Goal: Task Accomplishment & Management: Use online tool/utility

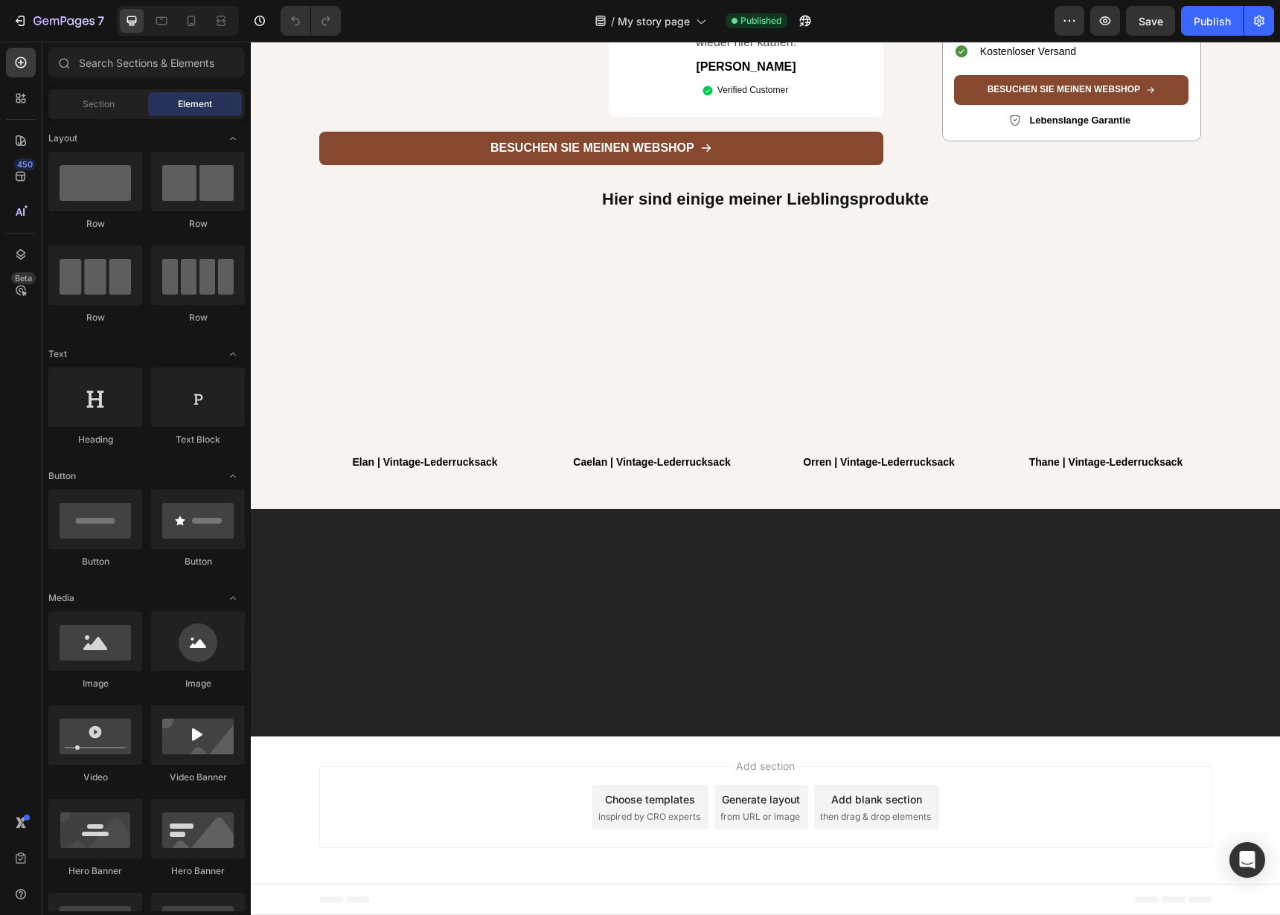
scroll to position [3918, 0]
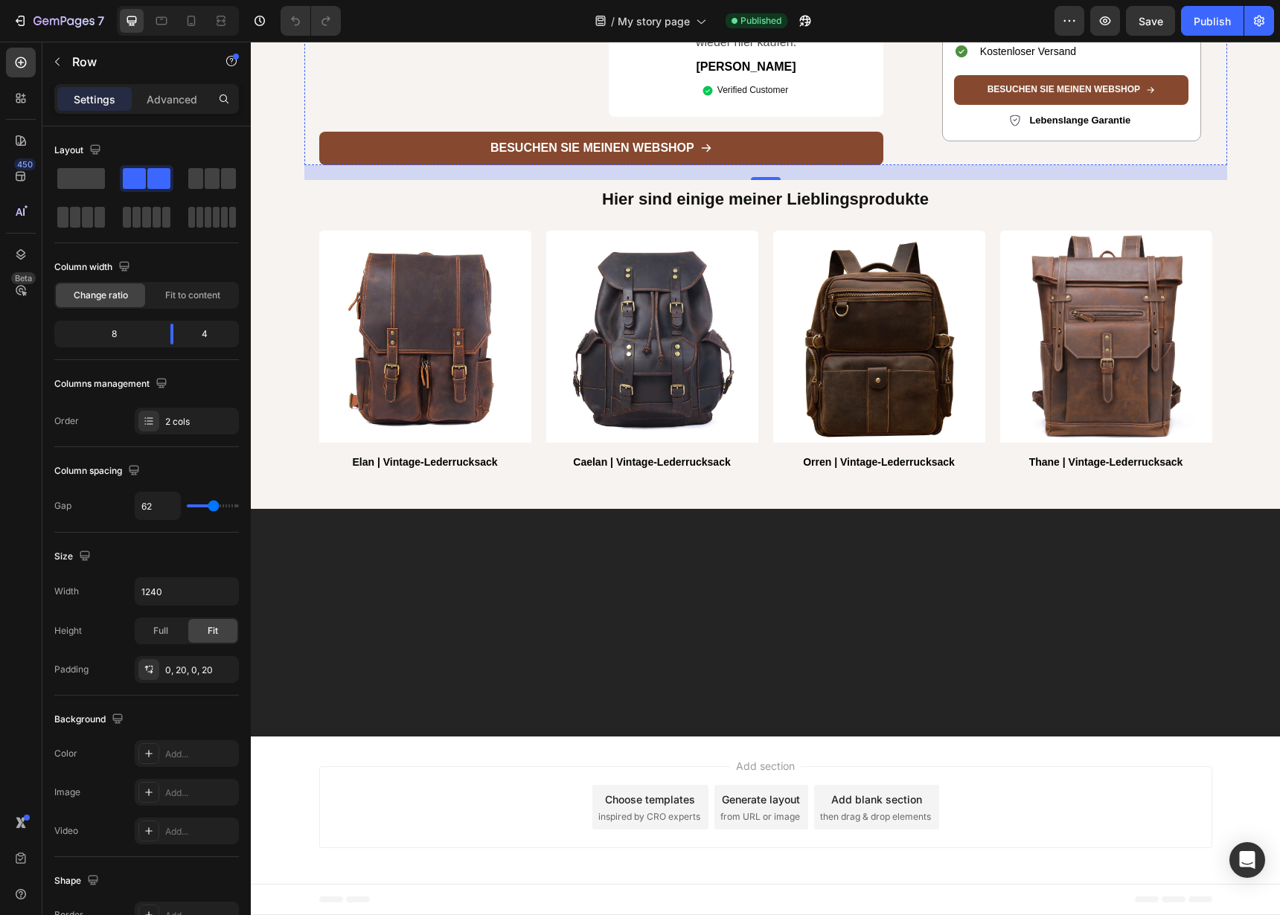
scroll to position [3874, 0]
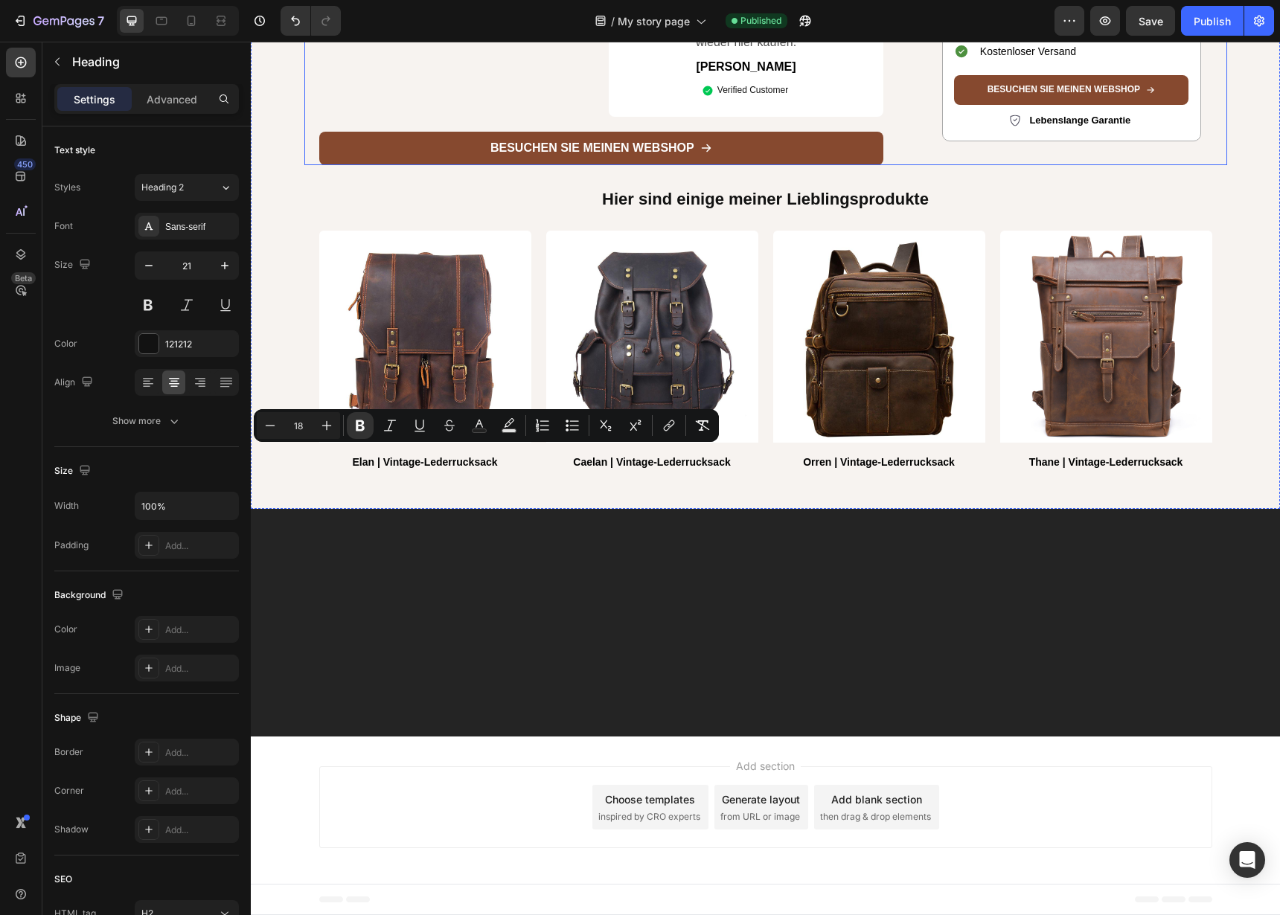
drag, startPoint x: 1052, startPoint y: 585, endPoint x: 1042, endPoint y: 584, distance: 9.7
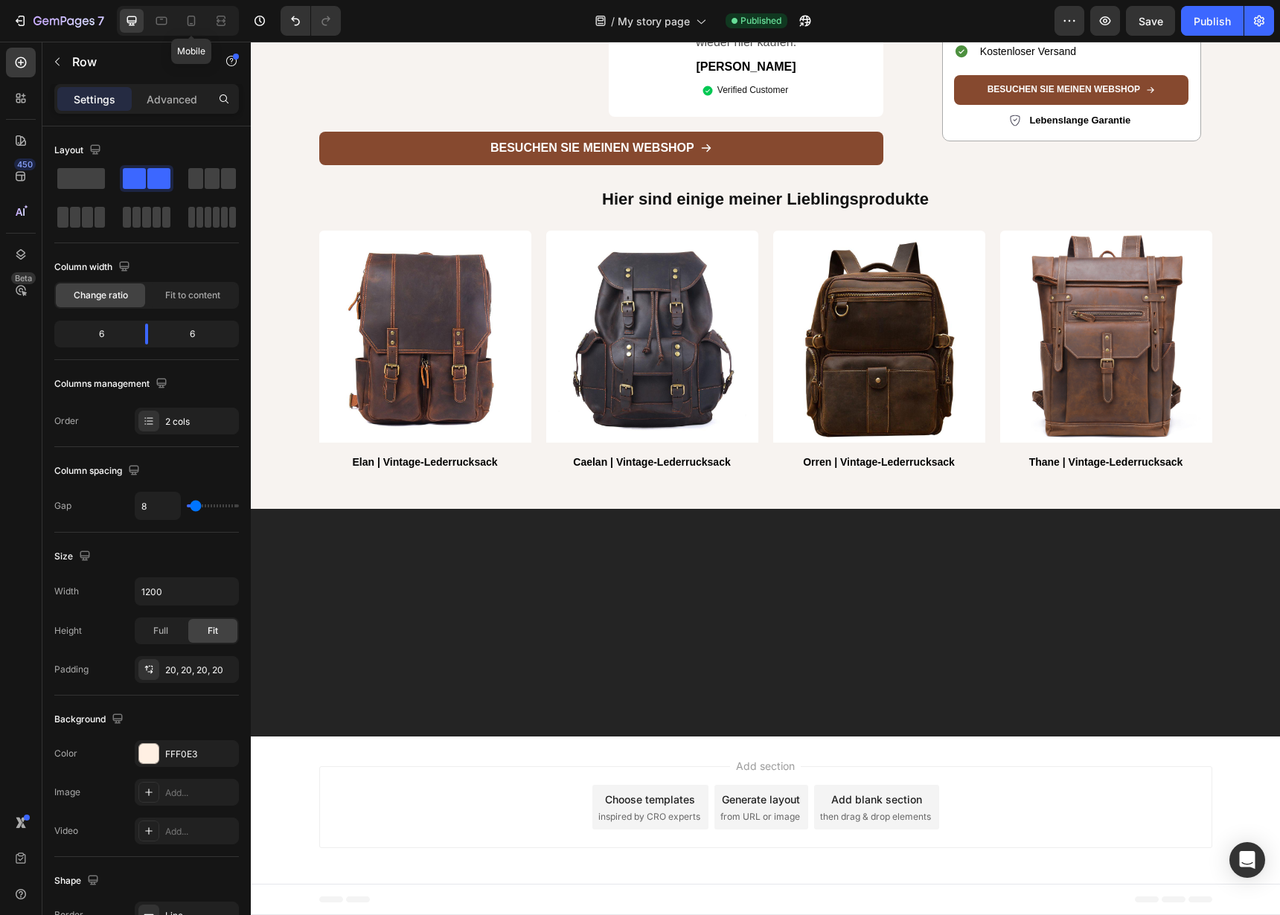
drag, startPoint x: 187, startPoint y: 19, endPoint x: 218, endPoint y: 69, distance: 59.5
click at [187, 19] on icon at bounding box center [191, 20] width 15 height 15
type input "0"
type input "100%"
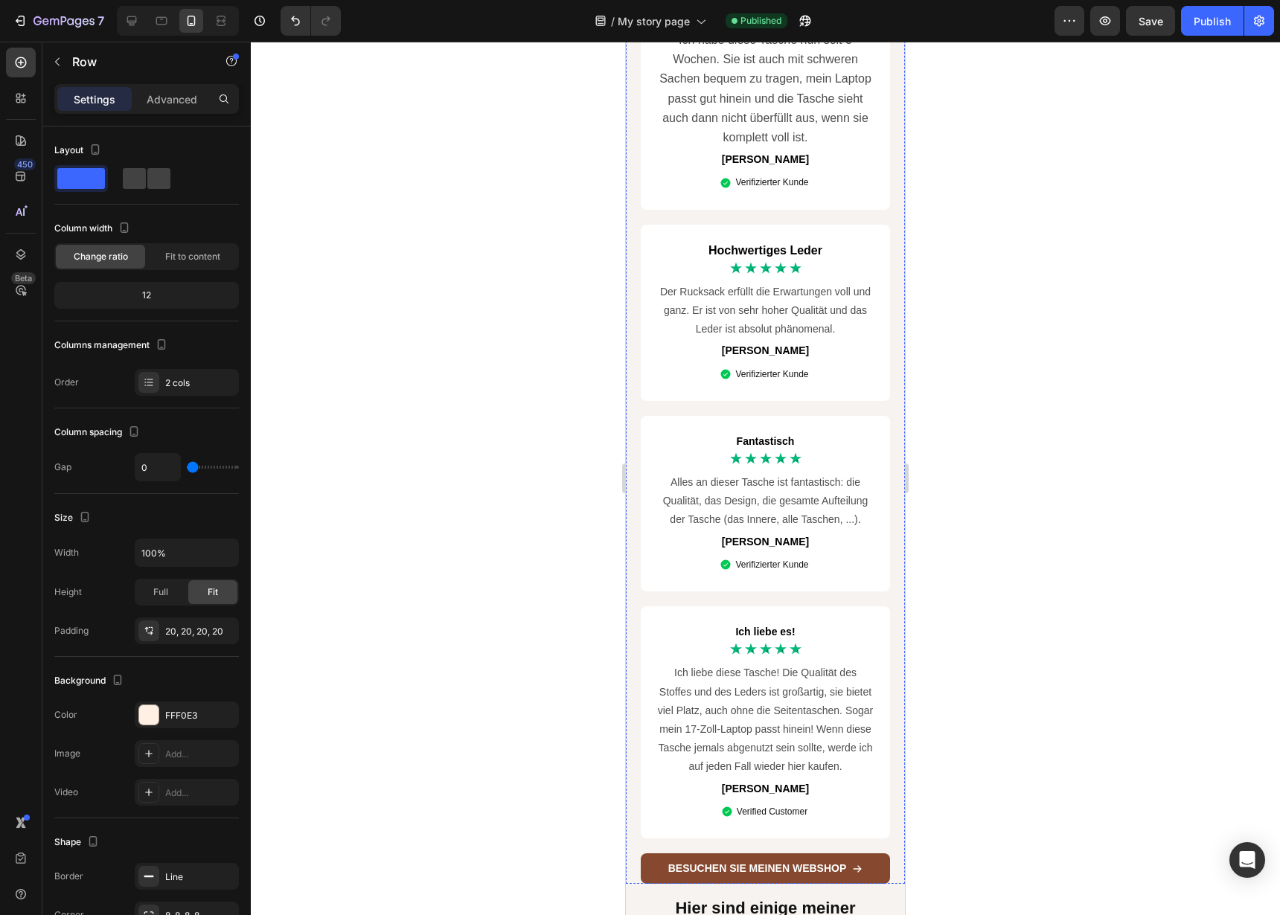
scroll to position [3085, 0]
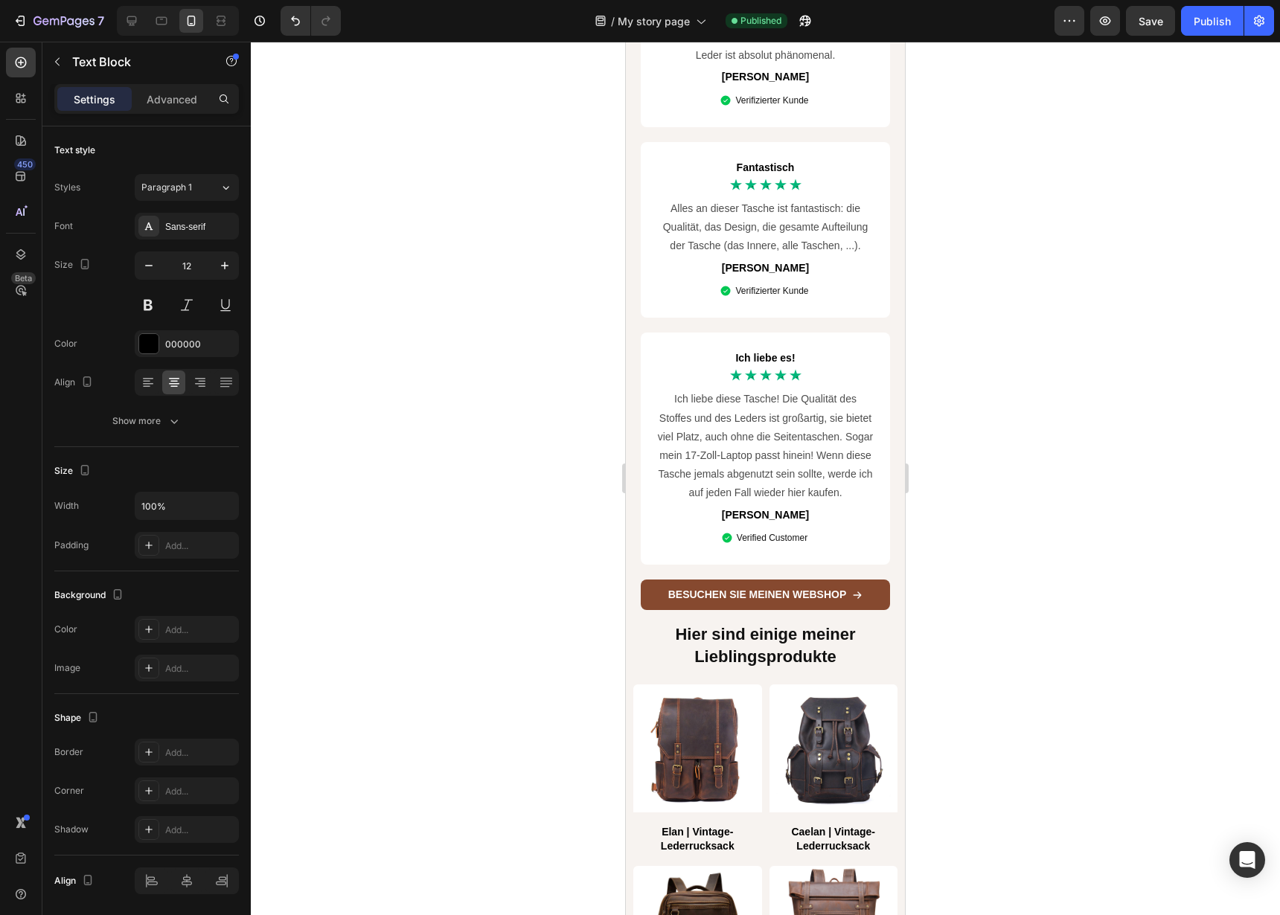
click at [985, 577] on div at bounding box center [765, 478] width 1029 height 873
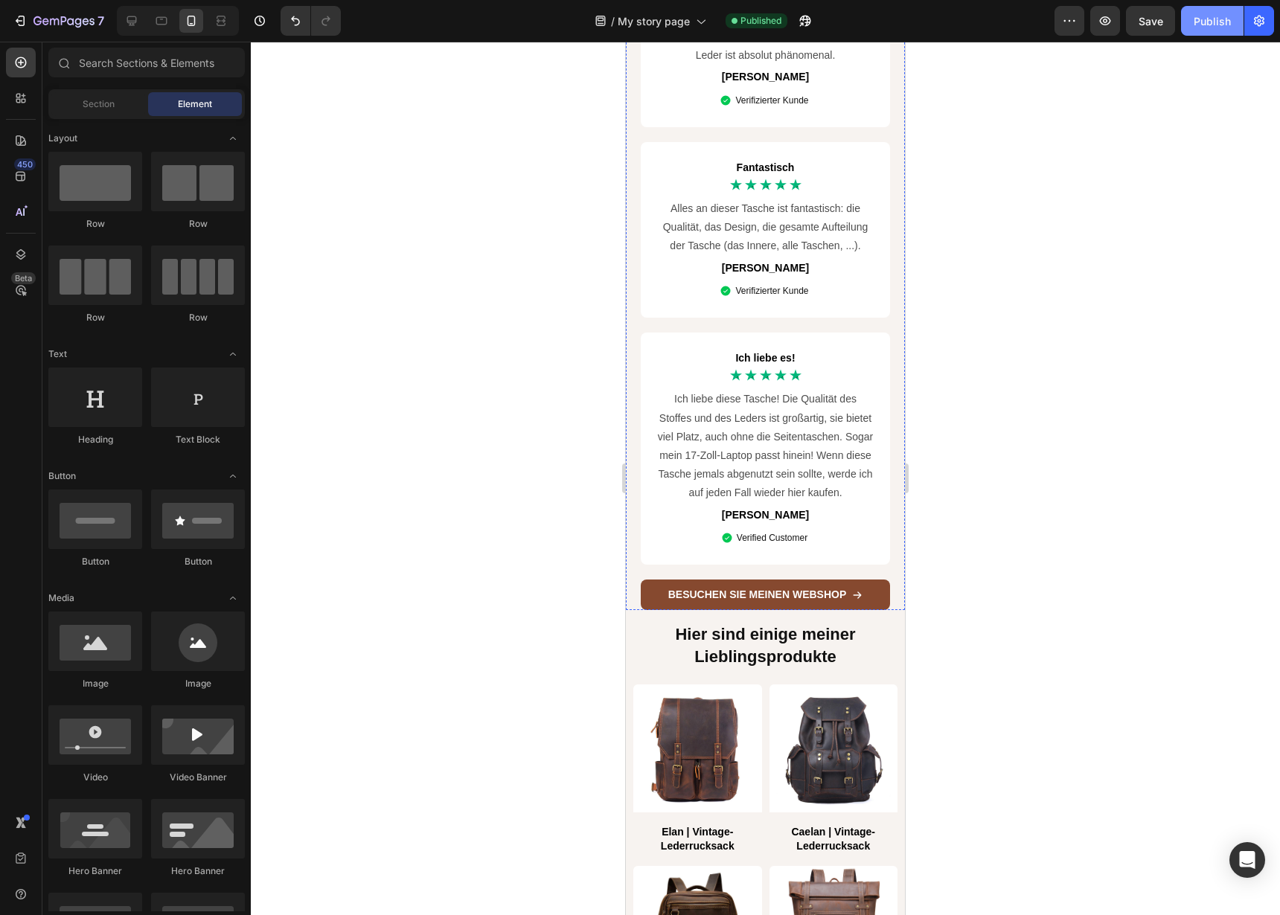
click at [1219, 26] on div "Publish" at bounding box center [1211, 21] width 37 height 16
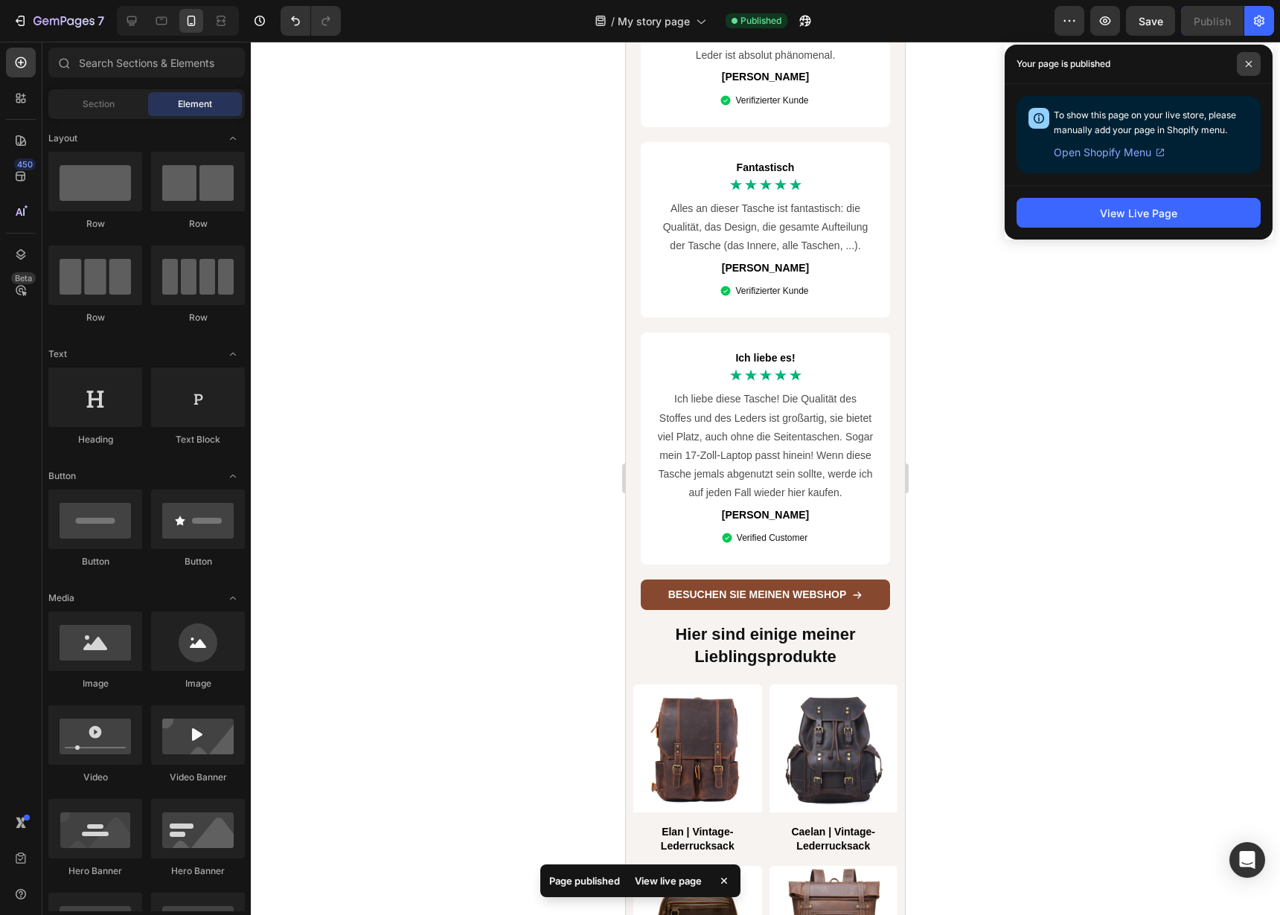
click at [1253, 62] on span at bounding box center [1248, 64] width 24 height 24
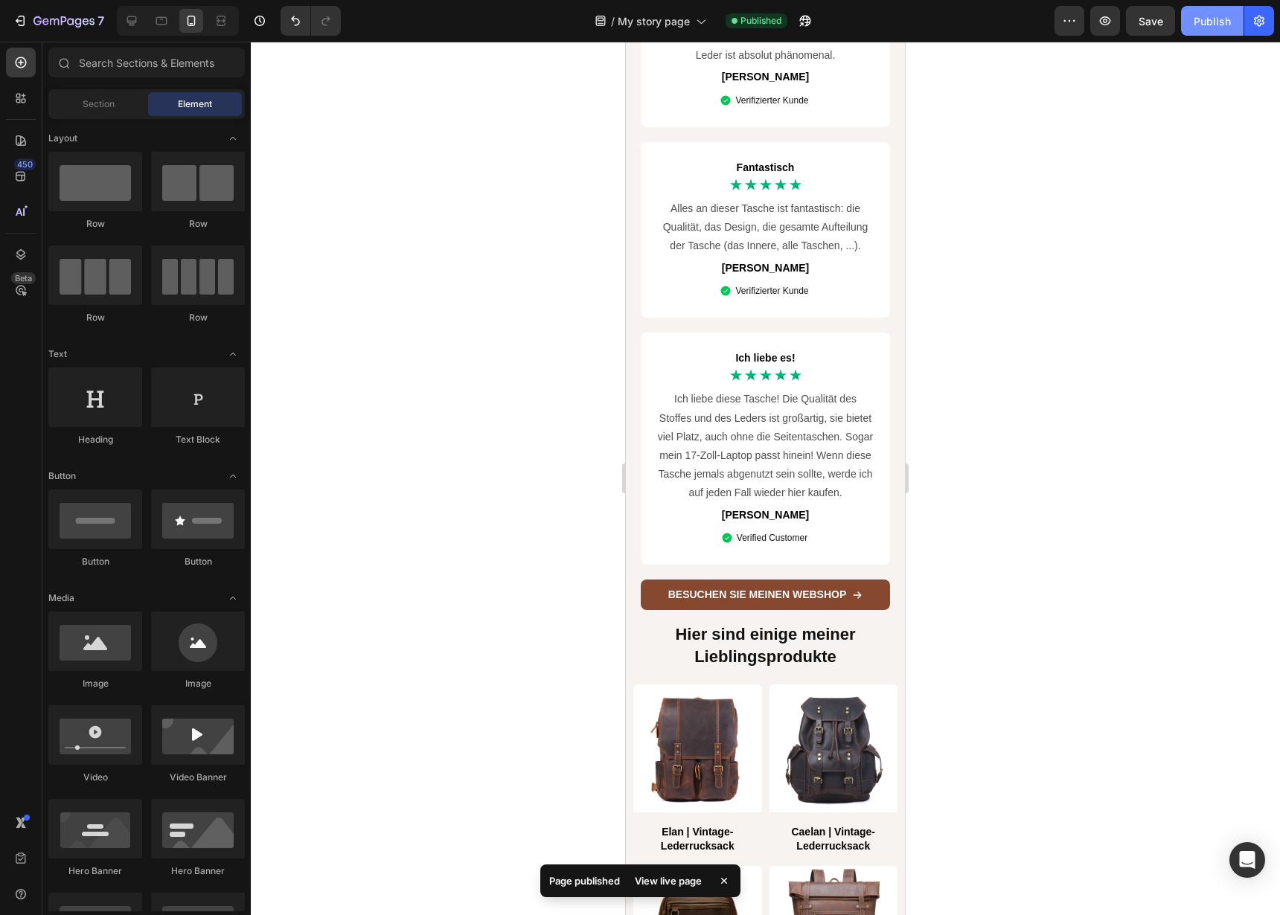
click at [1213, 27] on div "Publish" at bounding box center [1211, 21] width 37 height 16
click at [126, 25] on icon at bounding box center [131, 20] width 15 height 15
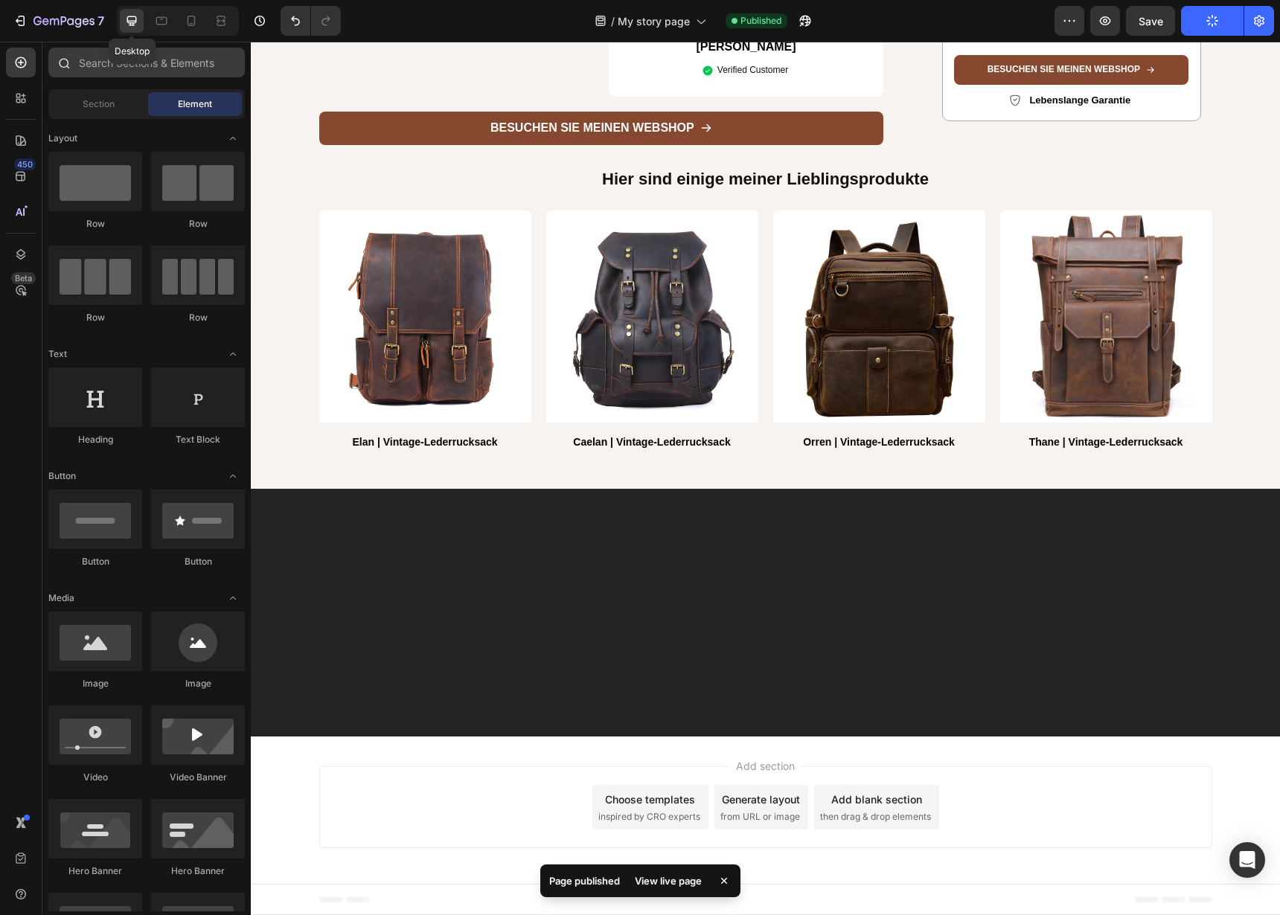
scroll to position [3106, 0]
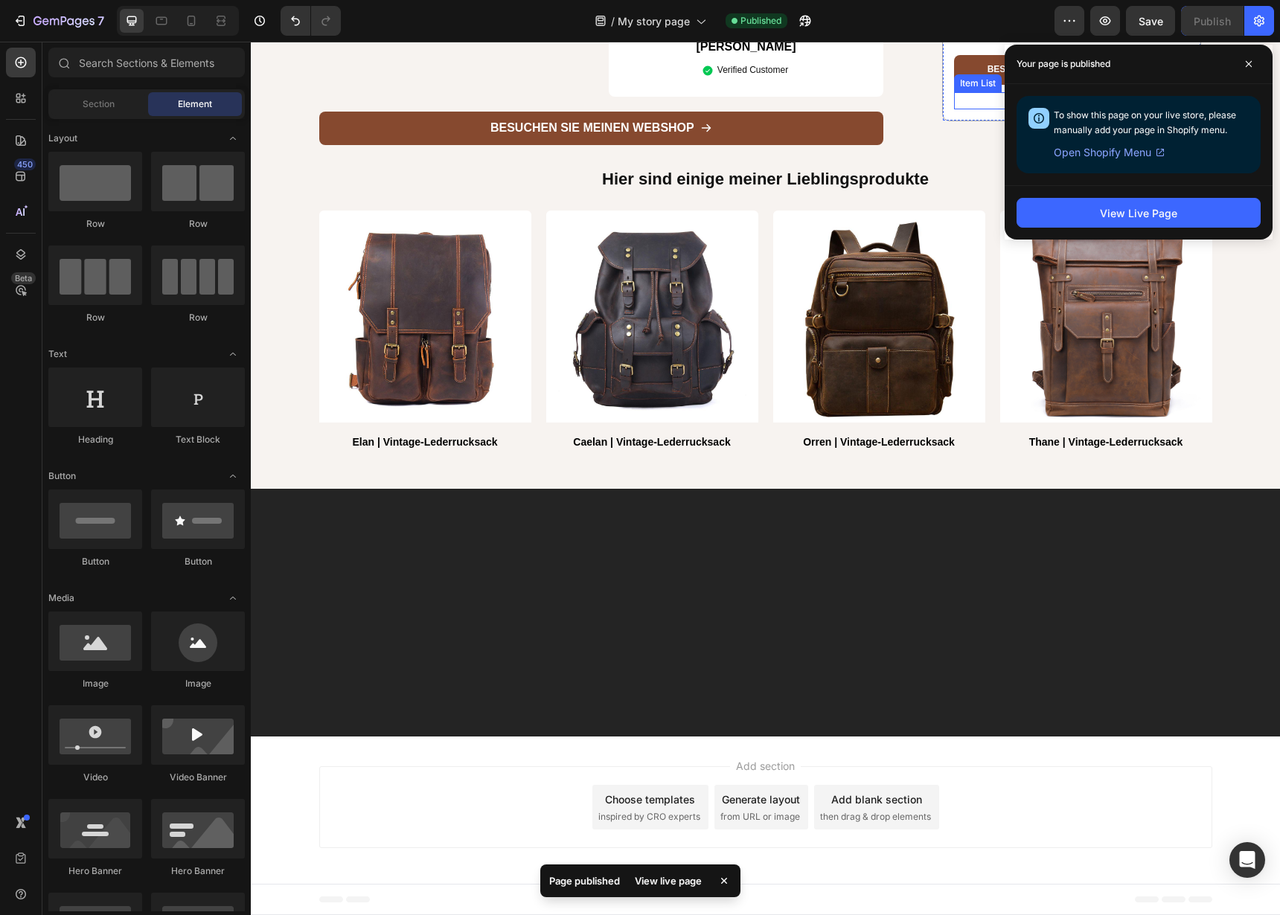
click at [1084, 106] on span "Lebenslange Garantie" at bounding box center [1079, 99] width 101 height 11
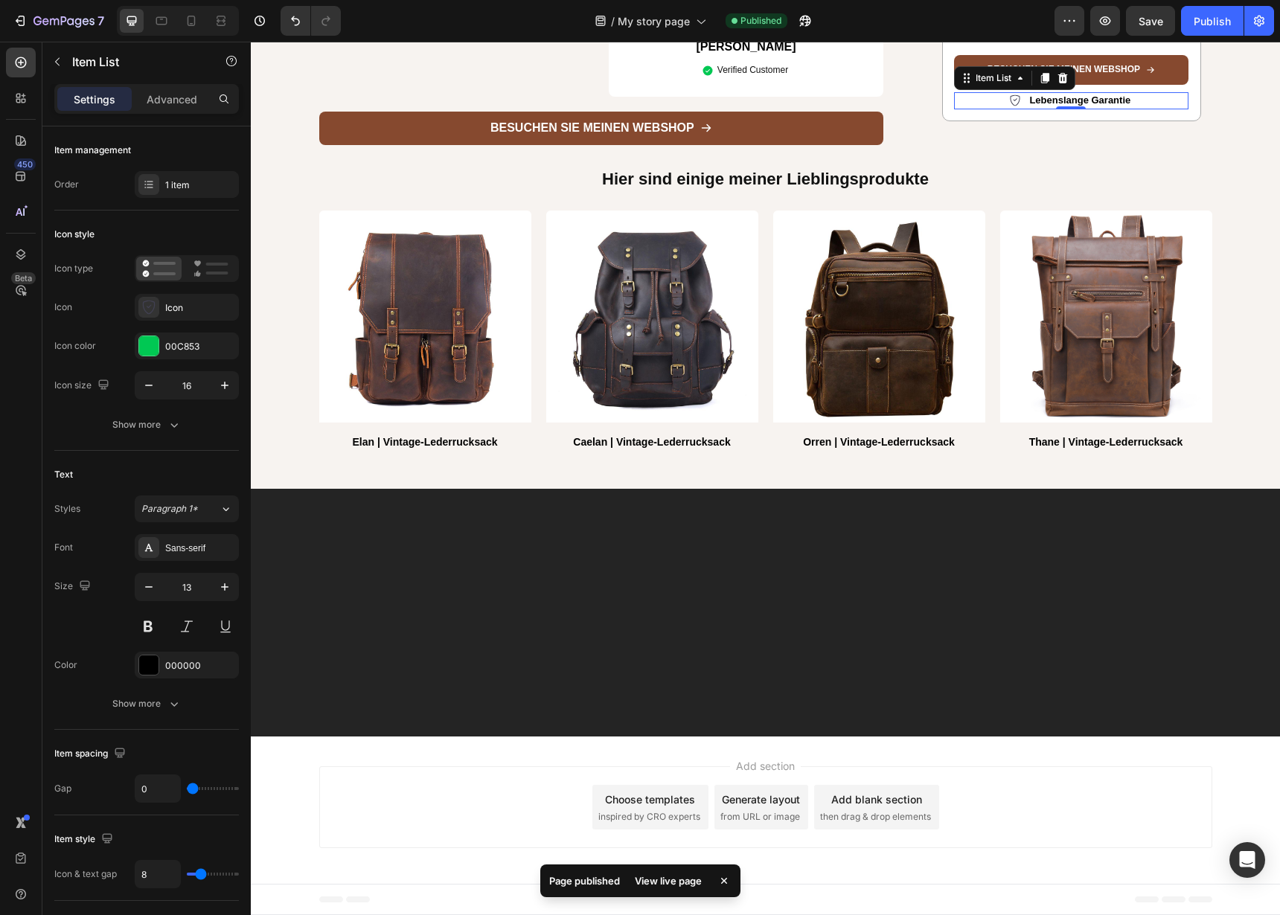
click at [1084, 106] on span "Lebenslange Garantie" at bounding box center [1079, 99] width 101 height 11
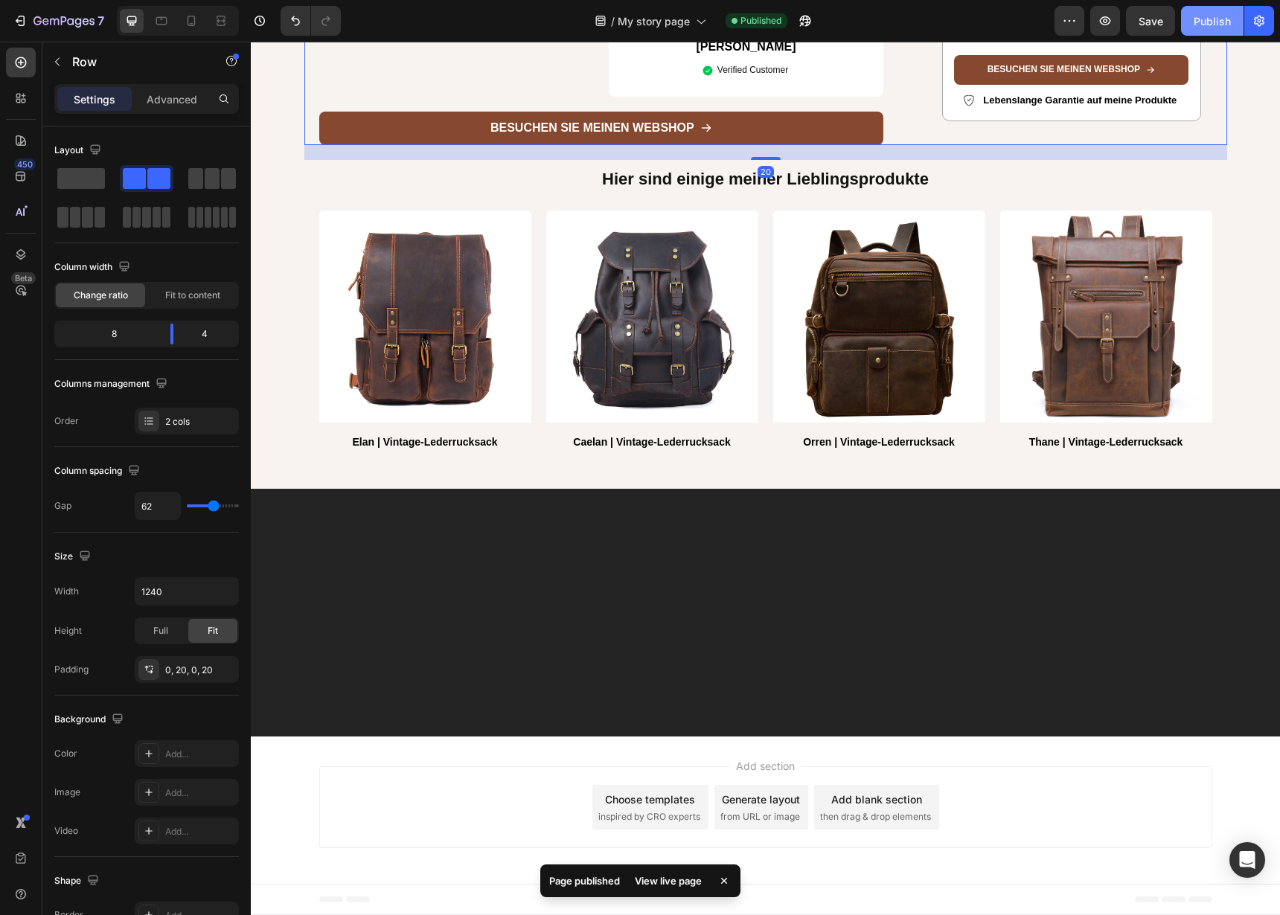
click at [1210, 25] on div "Publish" at bounding box center [1211, 21] width 37 height 16
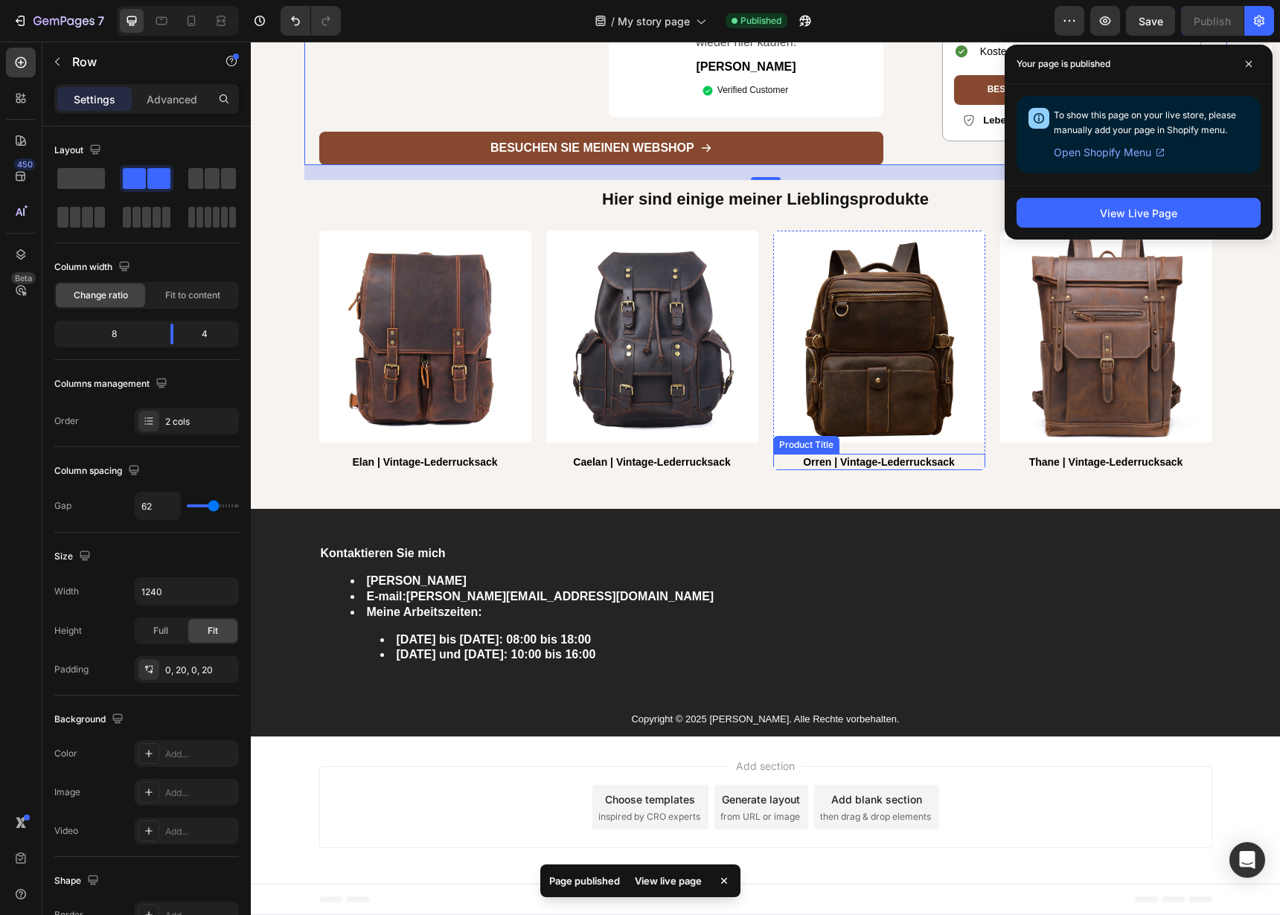
scroll to position [4743, 0]
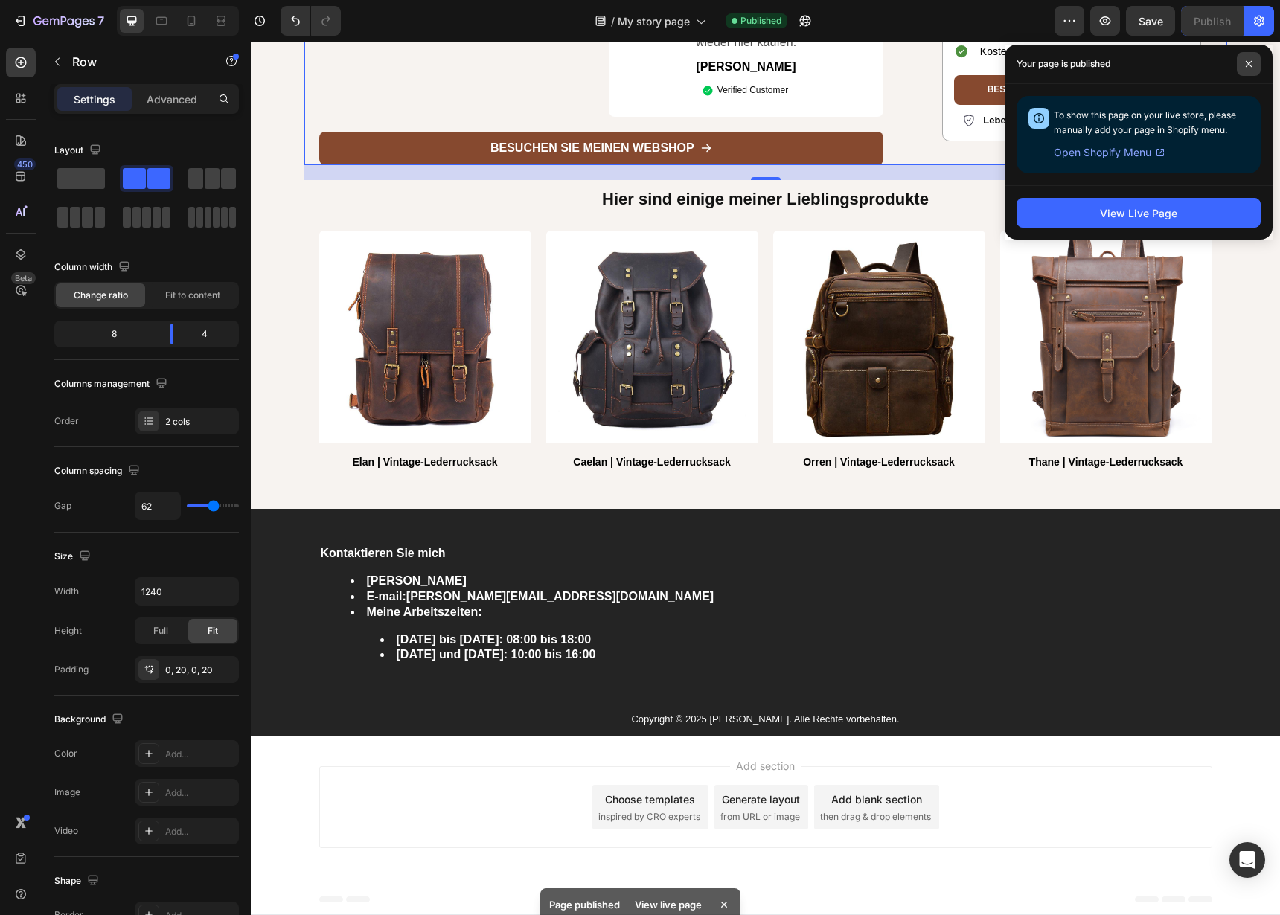
click at [1252, 57] on span at bounding box center [1248, 64] width 24 height 24
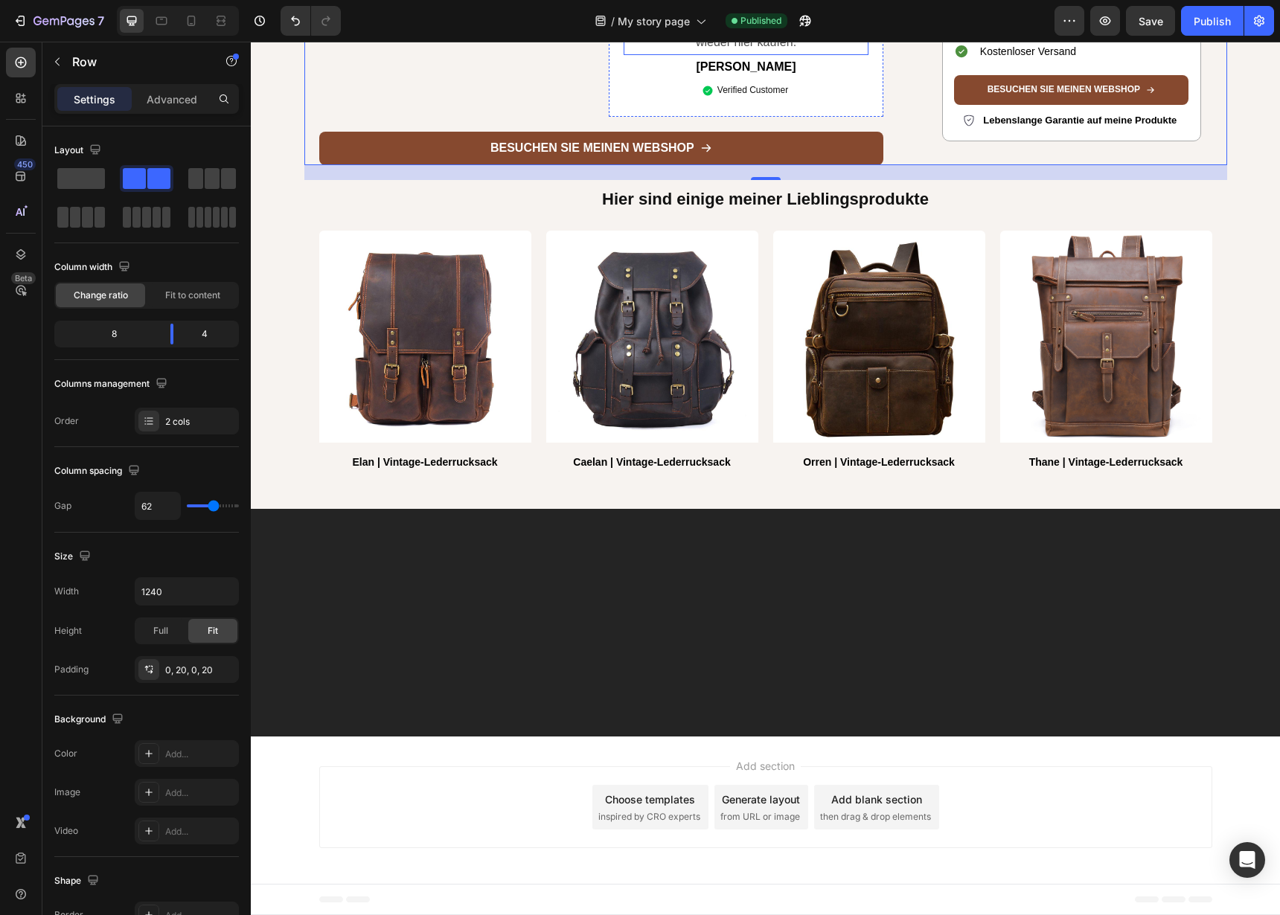
scroll to position [4060, 0]
click at [193, 21] on icon at bounding box center [191, 20] width 15 height 15
type input "0"
type input "100%"
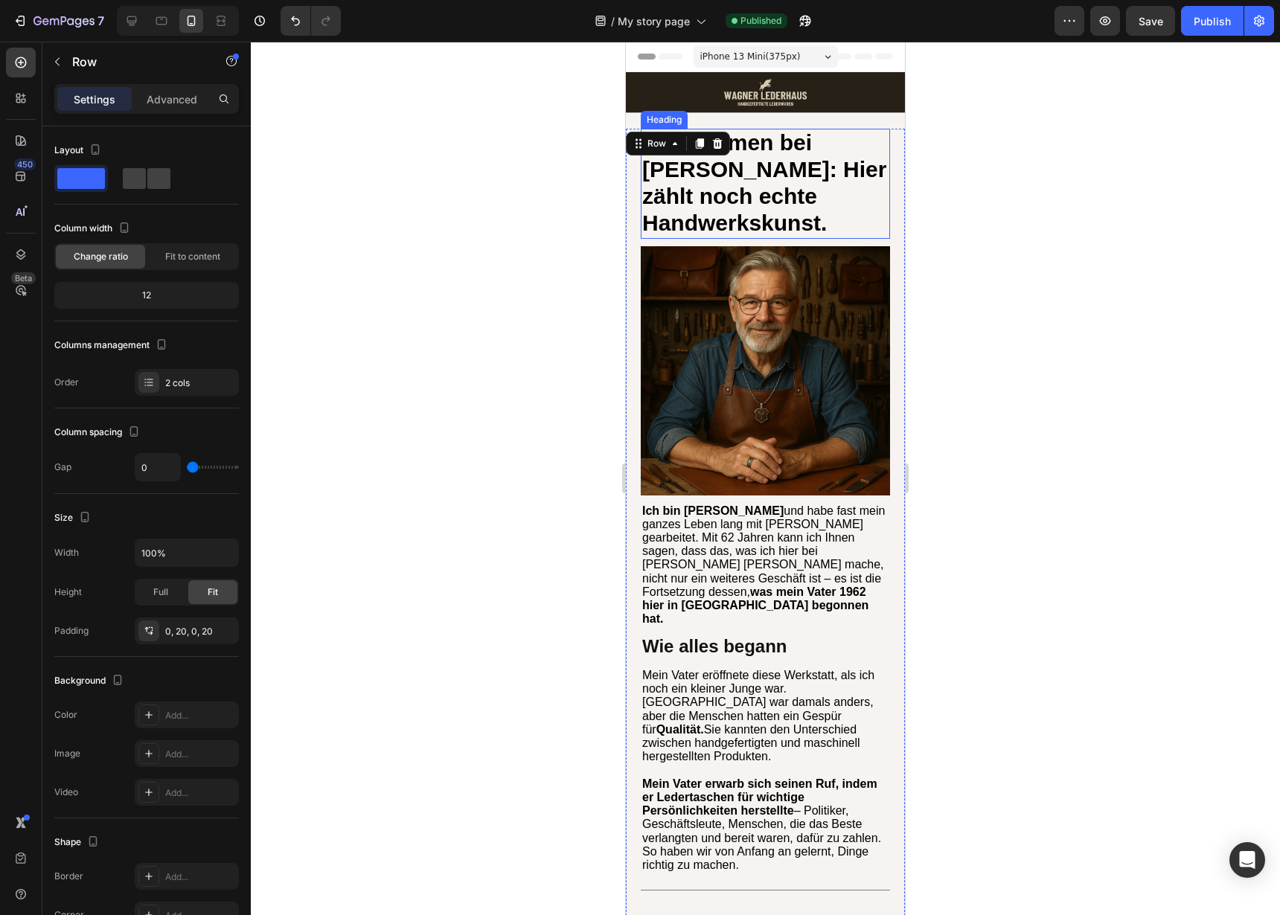
click at [783, 168] on span "Willkommen bei [PERSON_NAME]: Hier zählt noch echte Handwerkskunst." at bounding box center [764, 182] width 244 height 104
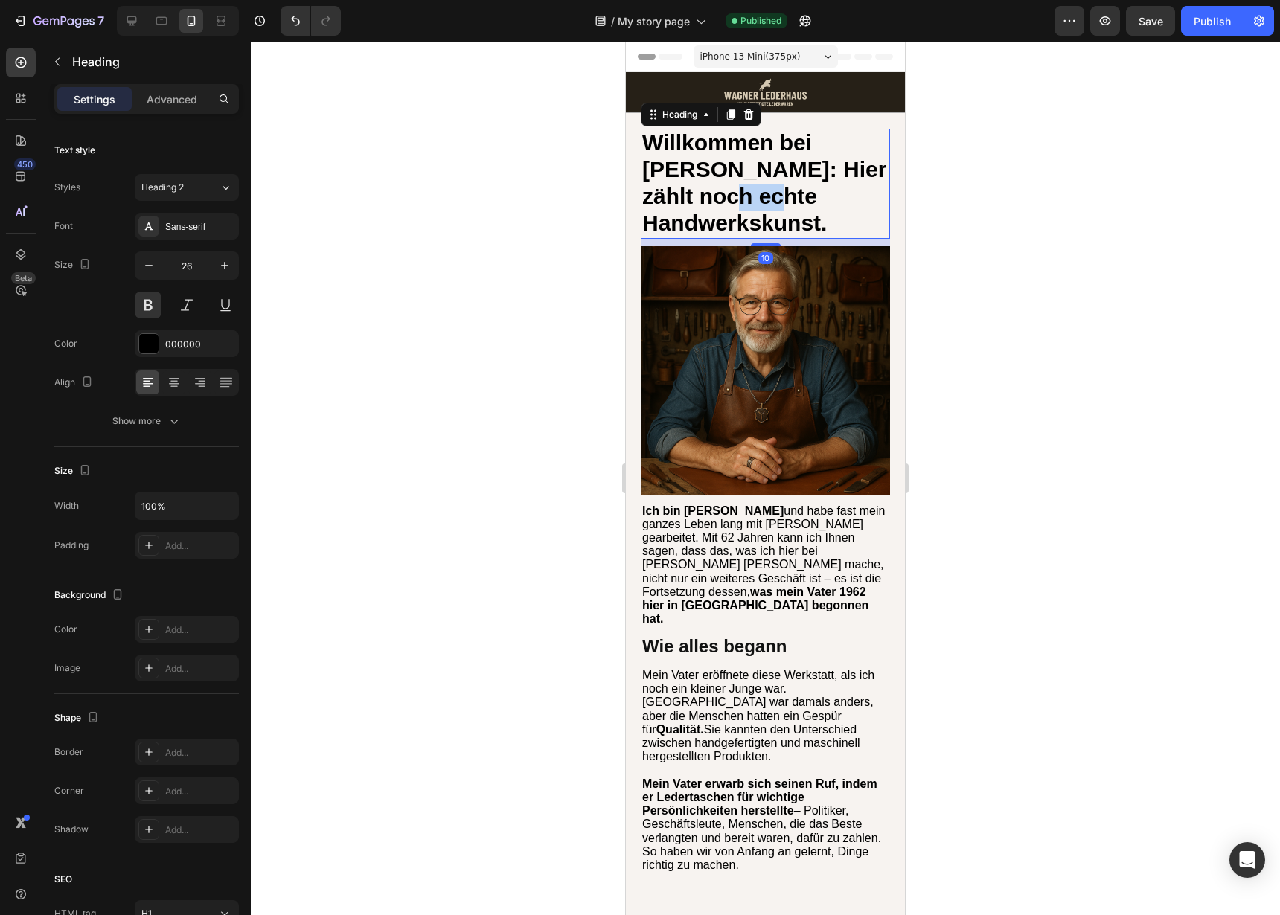
click at [792, 184] on span "Willkommen bei [PERSON_NAME]: Hier zählt noch echte Handwerkskunst." at bounding box center [764, 182] width 244 height 104
click at [793, 184] on span "Willkommen bei [PERSON_NAME]: Hier zählt noch echte Handwerkskunst." at bounding box center [764, 182] width 244 height 104
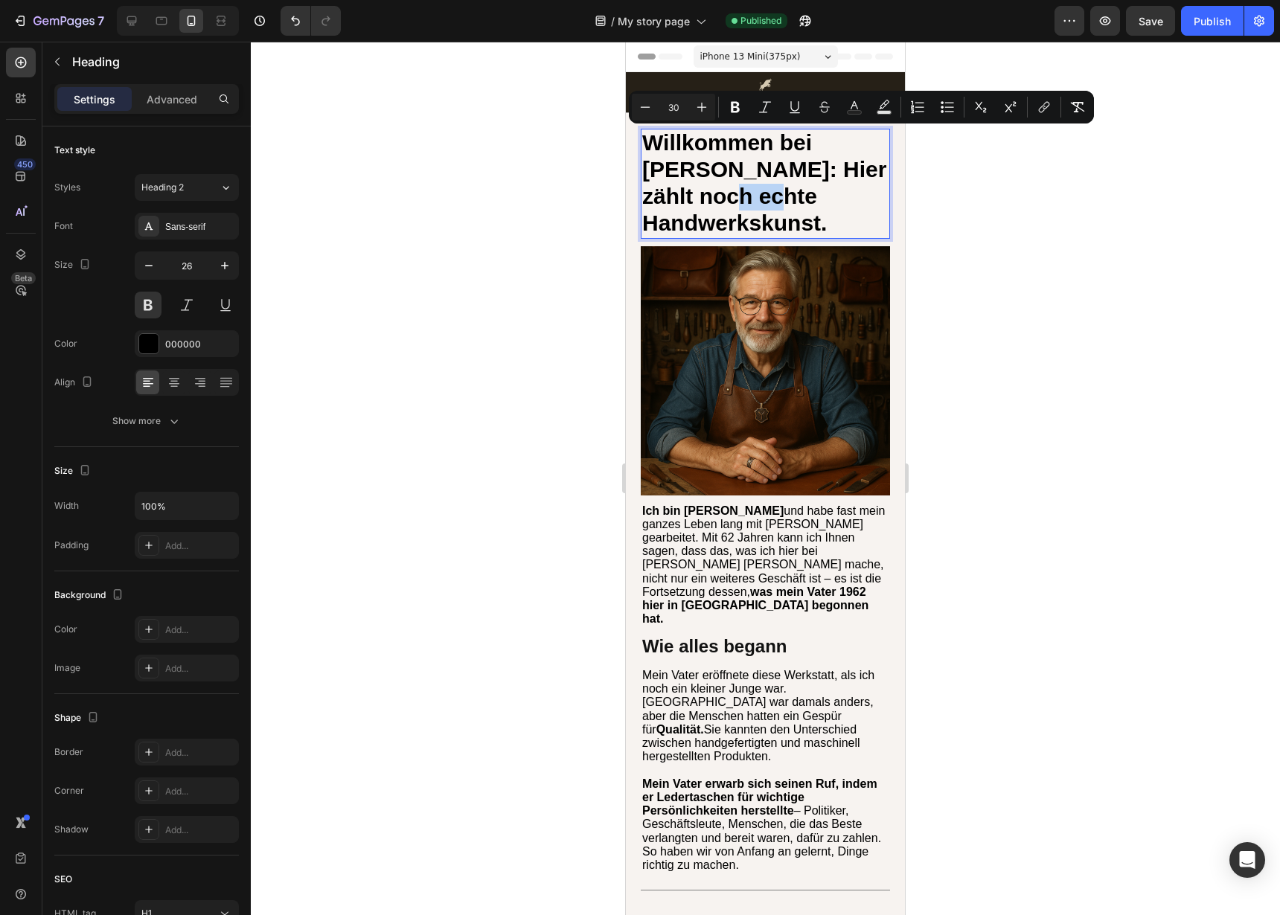
copy span "Willkommen bei [PERSON_NAME]: Hier zählt noch echte Handwerkskunst."
click at [1076, 222] on div at bounding box center [765, 478] width 1029 height 873
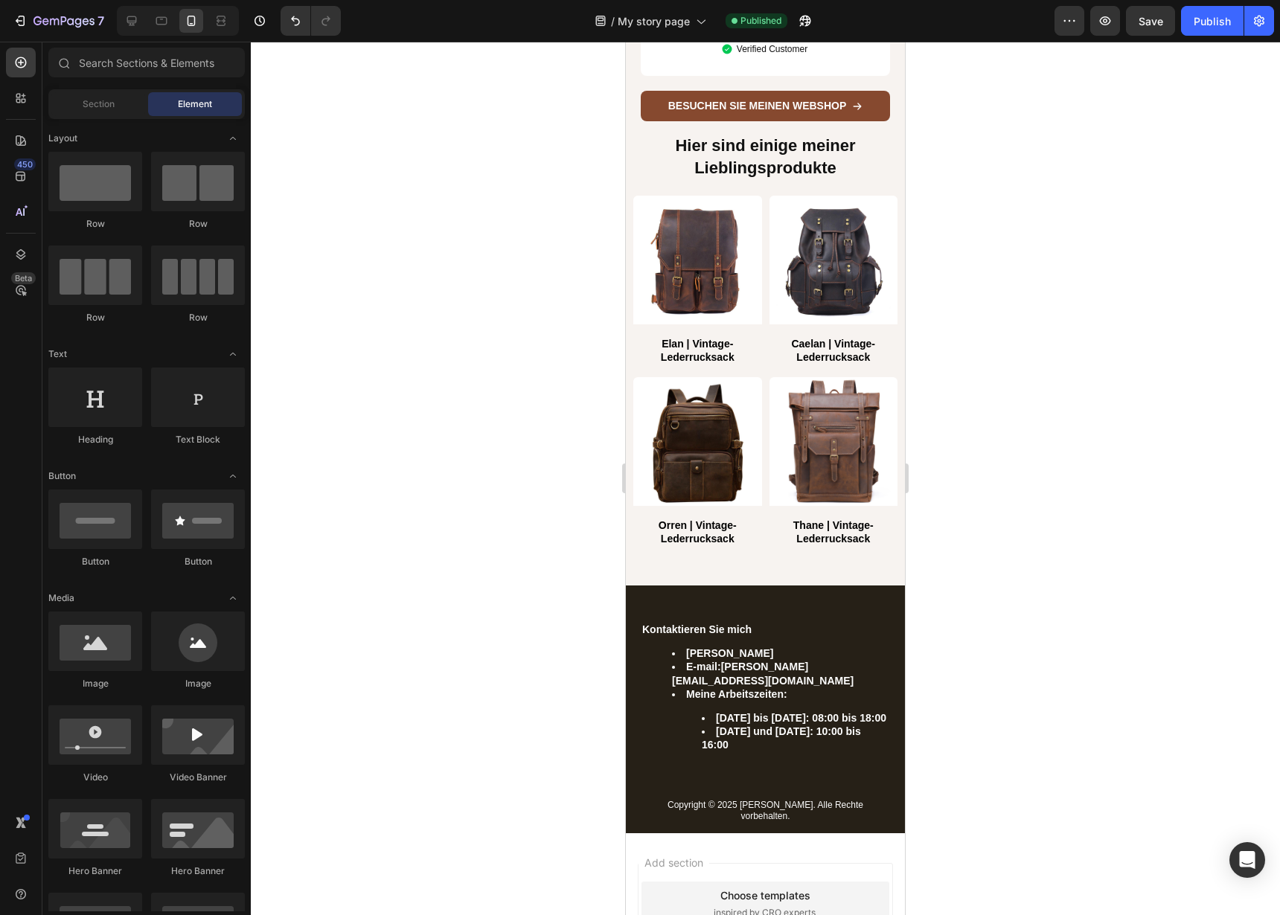
scroll to position [4837, 0]
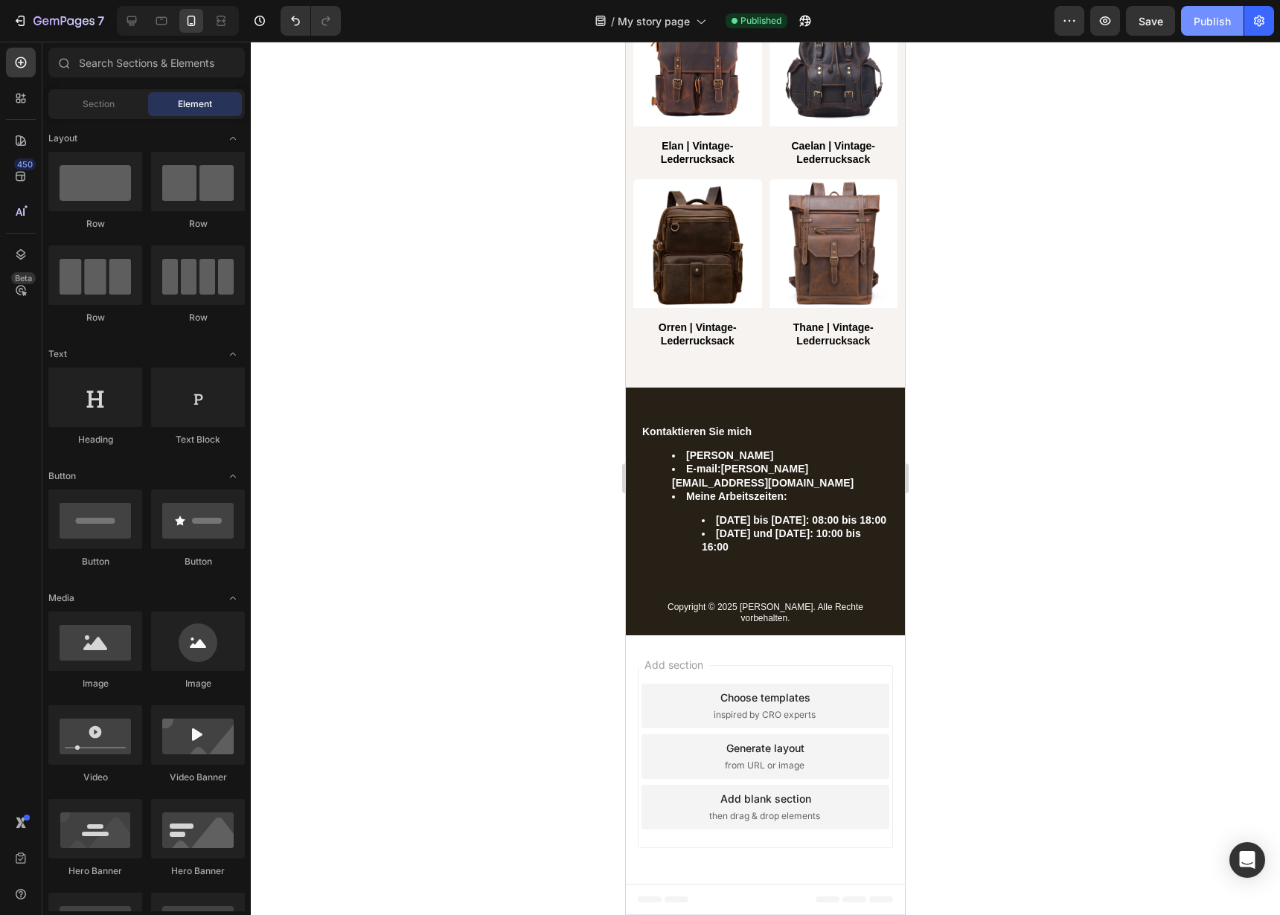
click at [1201, 16] on div "Publish" at bounding box center [1211, 21] width 37 height 16
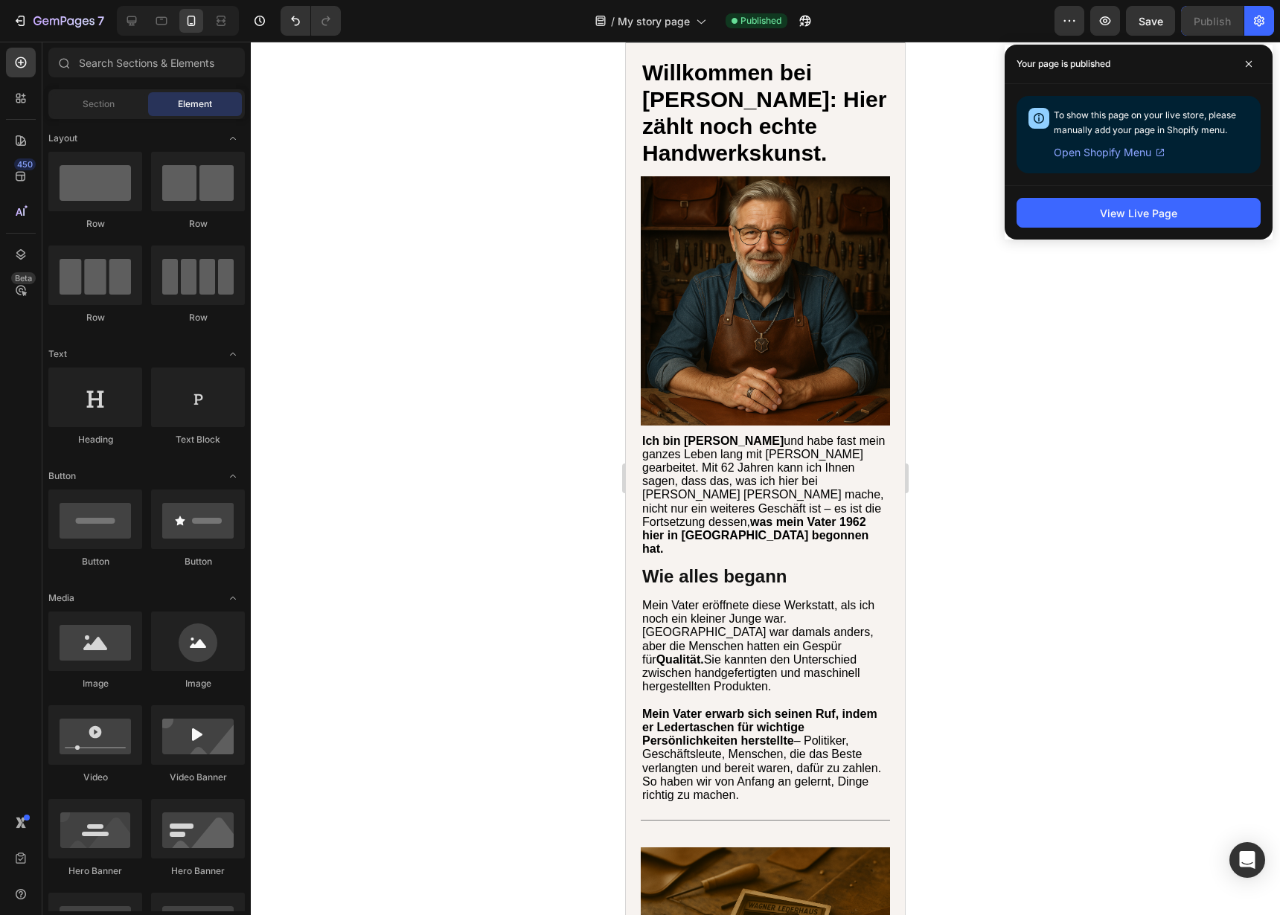
scroll to position [0, 0]
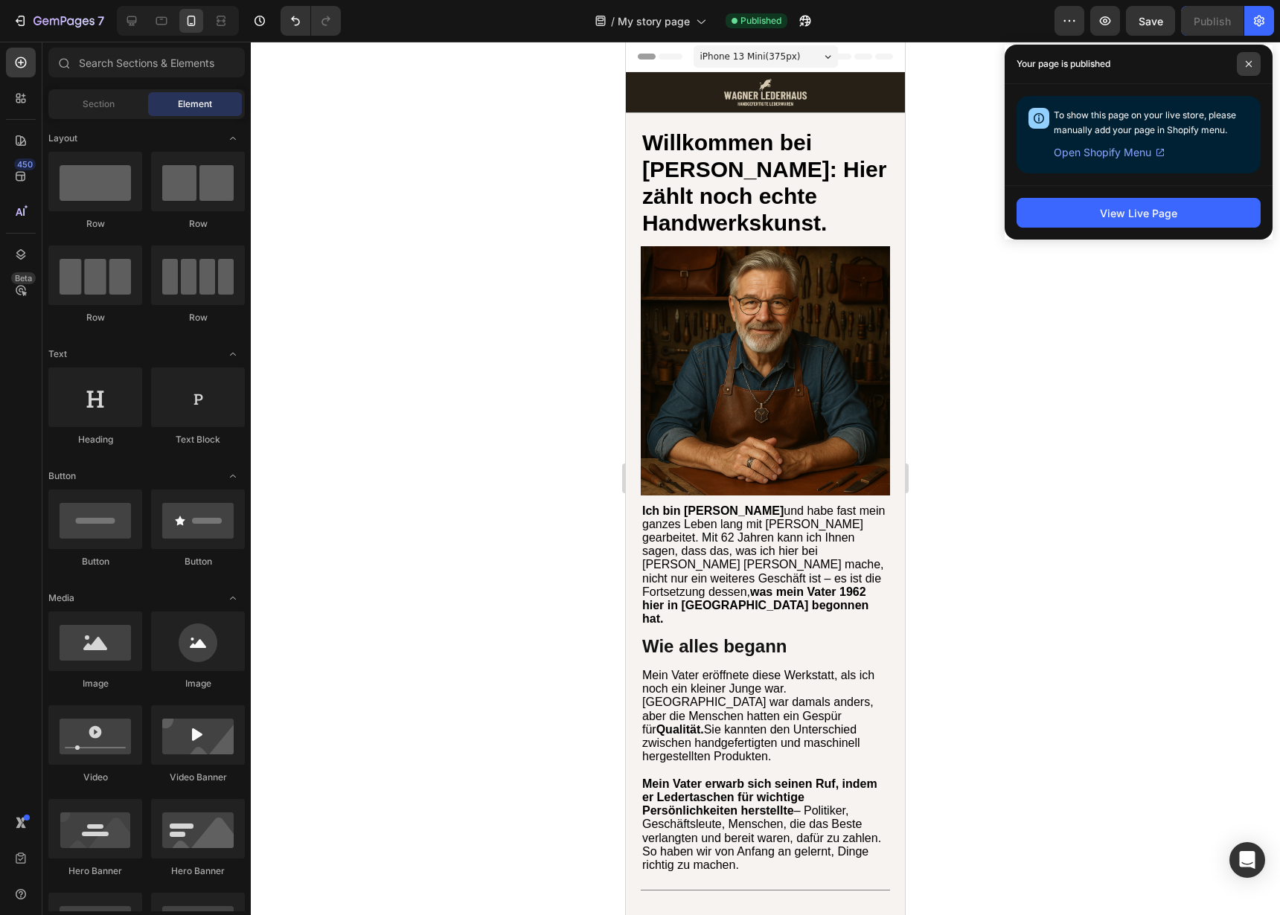
click at [1251, 60] on icon at bounding box center [1248, 63] width 7 height 7
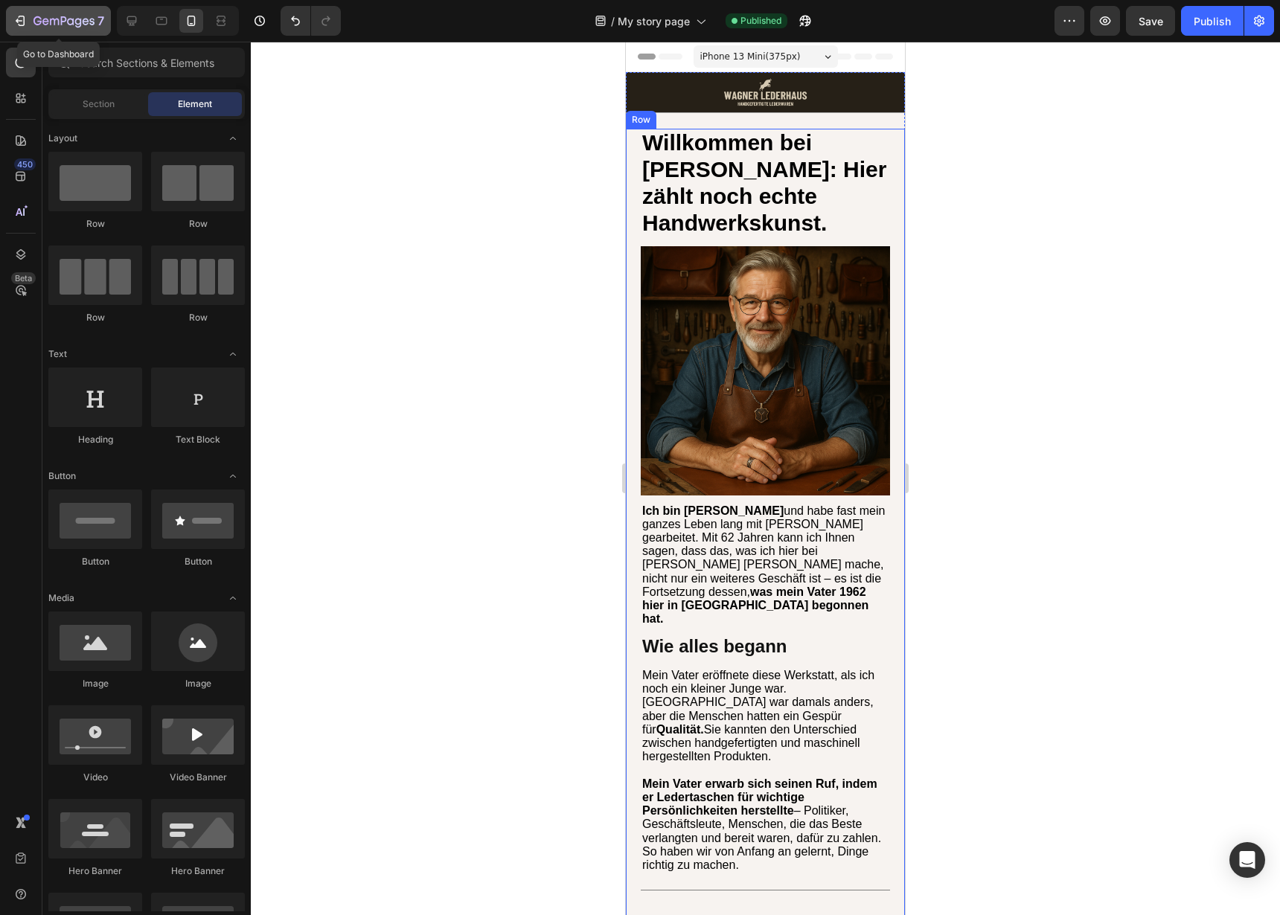
click at [39, 16] on icon "button" at bounding box center [37, 20] width 8 height 9
